Goal: Task Accomplishment & Management: Use online tool/utility

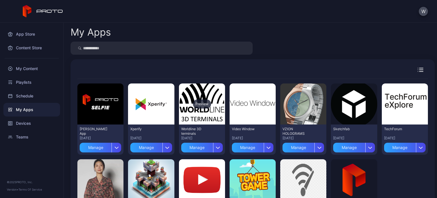
click at [200, 103] on div "Preview" at bounding box center [202, 103] width 18 height 9
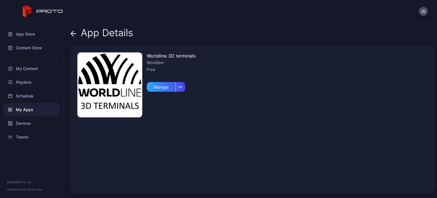
click at [115, 89] on img at bounding box center [109, 84] width 65 height 65
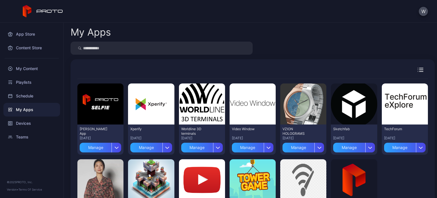
click at [361, 60] on div "Preview [PERSON_NAME] App [DATE] Manage Preview Xperify [DATE] Manage Preview W…" at bounding box center [253, 150] width 364 height 183
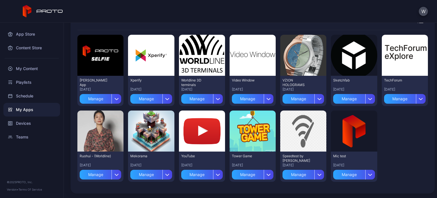
scroll to position [48, 0]
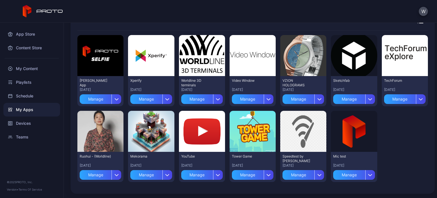
click at [402, 124] on div "Preview [PERSON_NAME] App [DATE] Manage Preview Xperify [DATE] Manage Preview W…" at bounding box center [252, 108] width 351 height 156
